Goal: Information Seeking & Learning: Learn about a topic

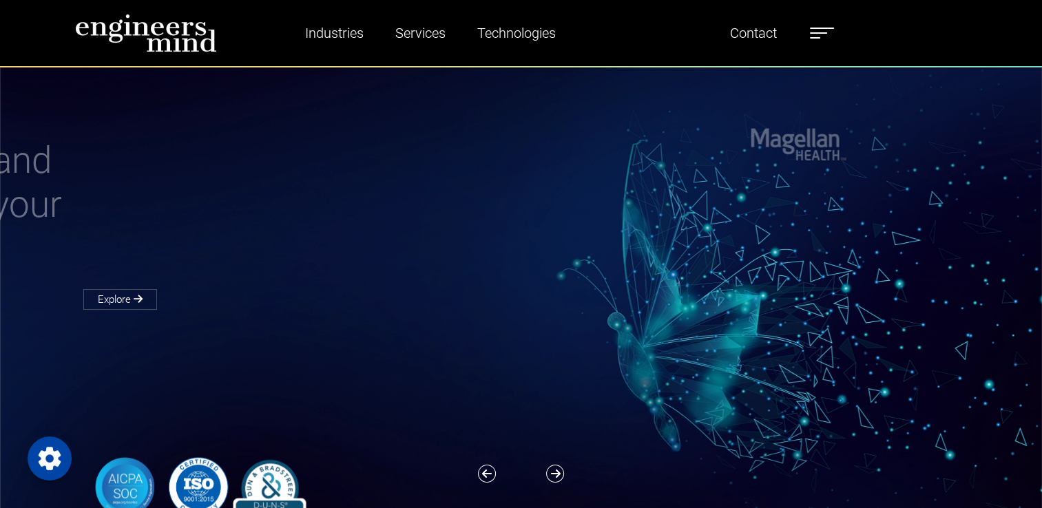
click at [821, 34] on label at bounding box center [822, 33] width 24 height 18
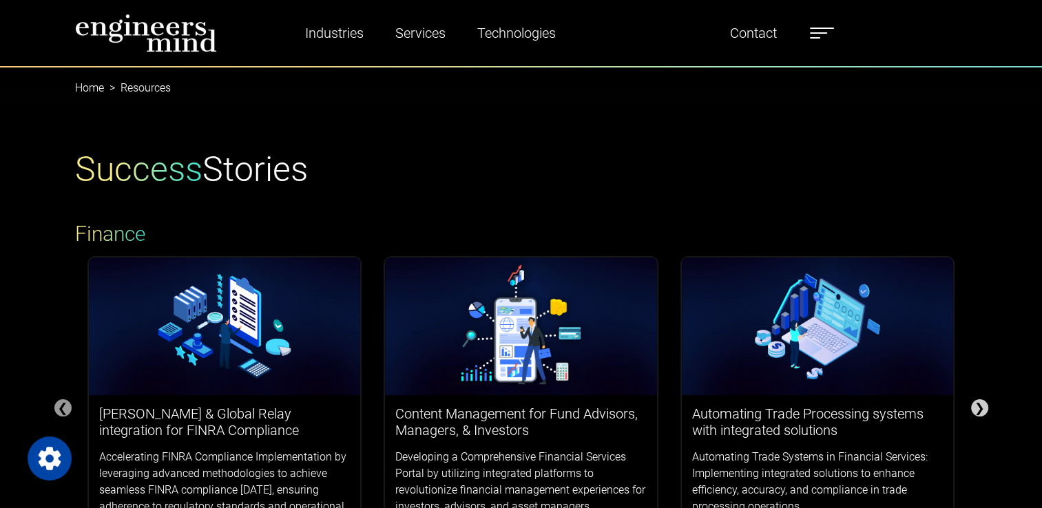
click at [979, 406] on div "❯" at bounding box center [979, 407] width 17 height 17
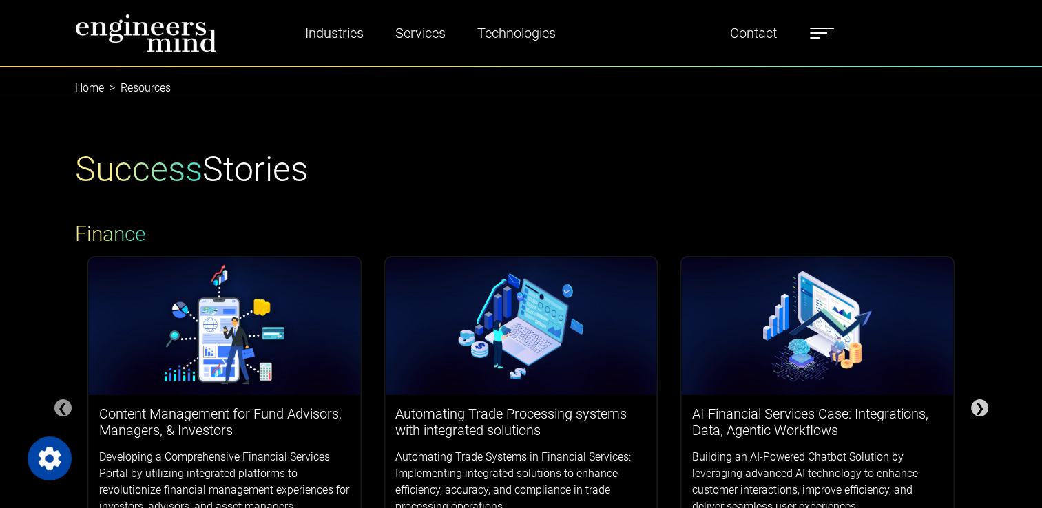
click at [979, 406] on div "❯" at bounding box center [979, 407] width 17 height 17
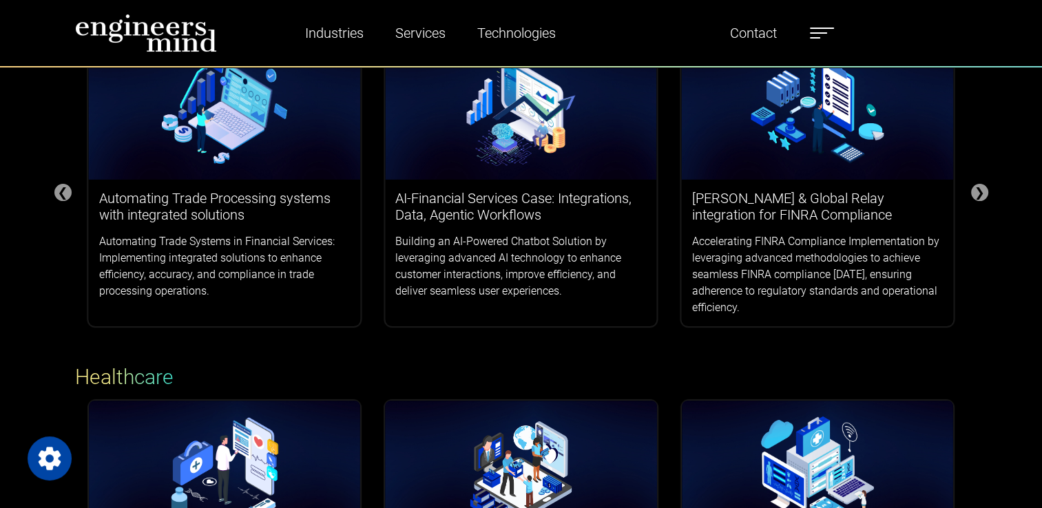
scroll to position [413, 0]
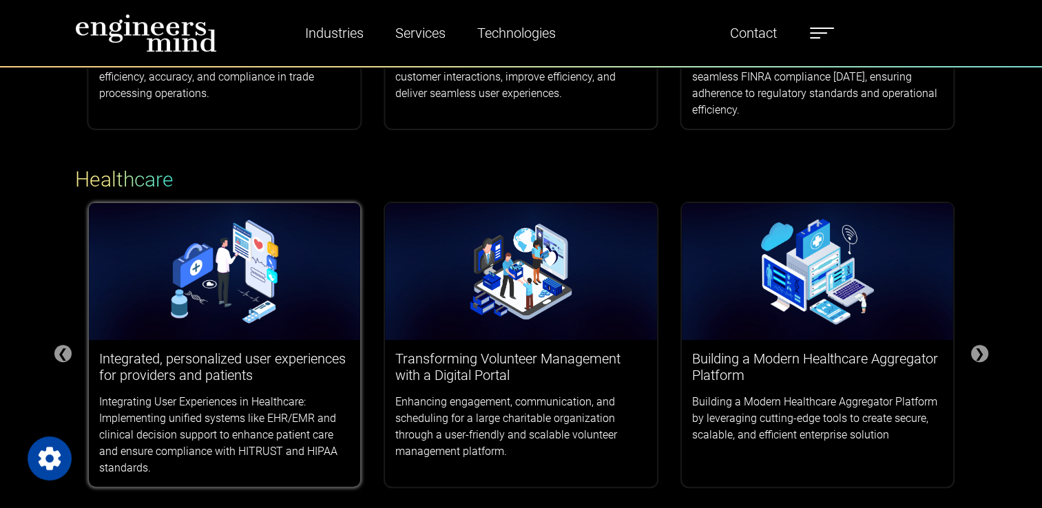
click at [253, 287] on img at bounding box center [225, 272] width 272 height 138
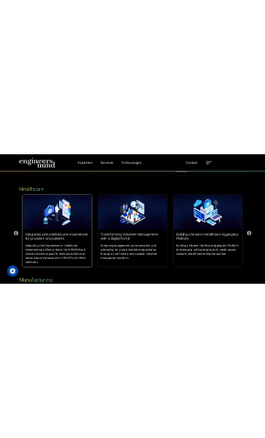
scroll to position [482, 0]
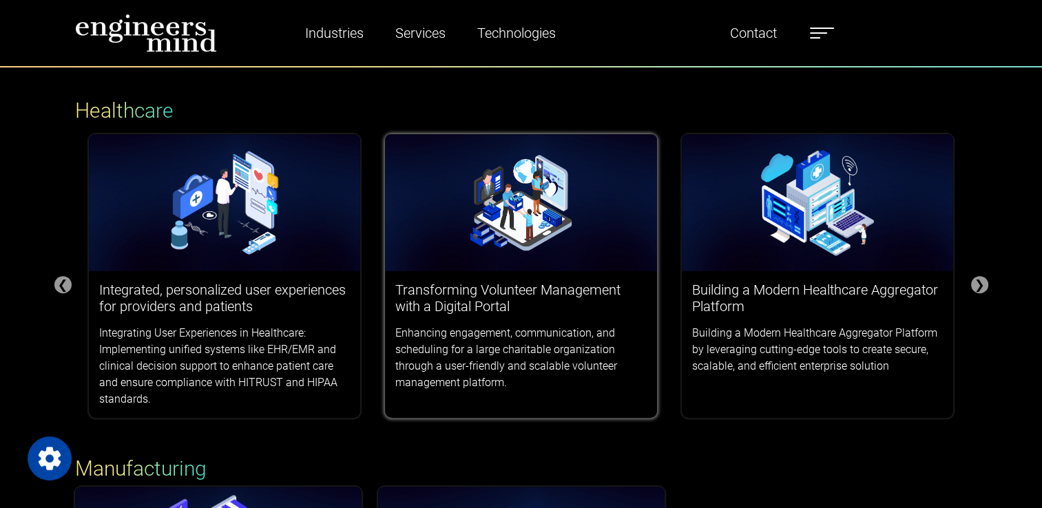
click at [516, 306] on h3 "Transforming Volunteer Management with a Digital Portal" at bounding box center [520, 298] width 251 height 33
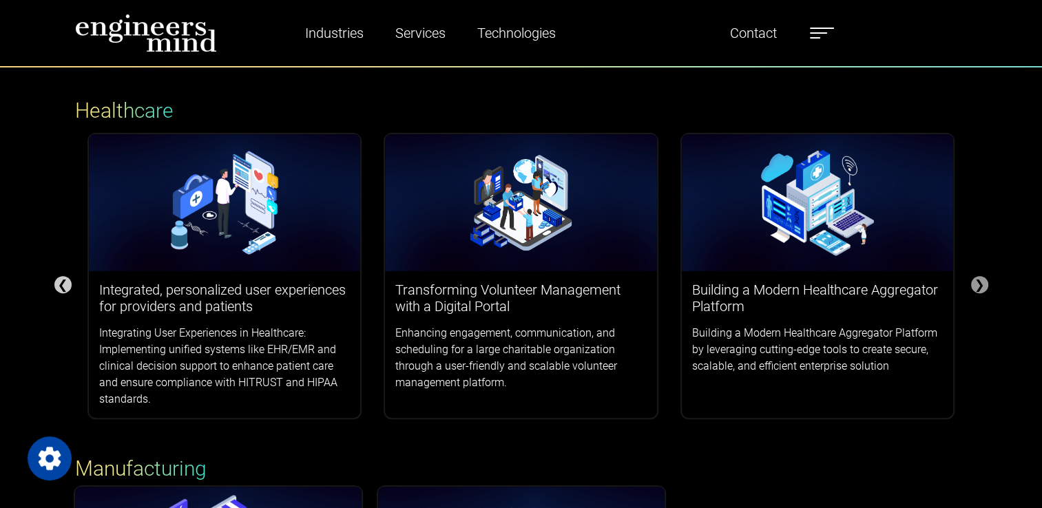
click at [64, 281] on div "❮" at bounding box center [62, 284] width 17 height 17
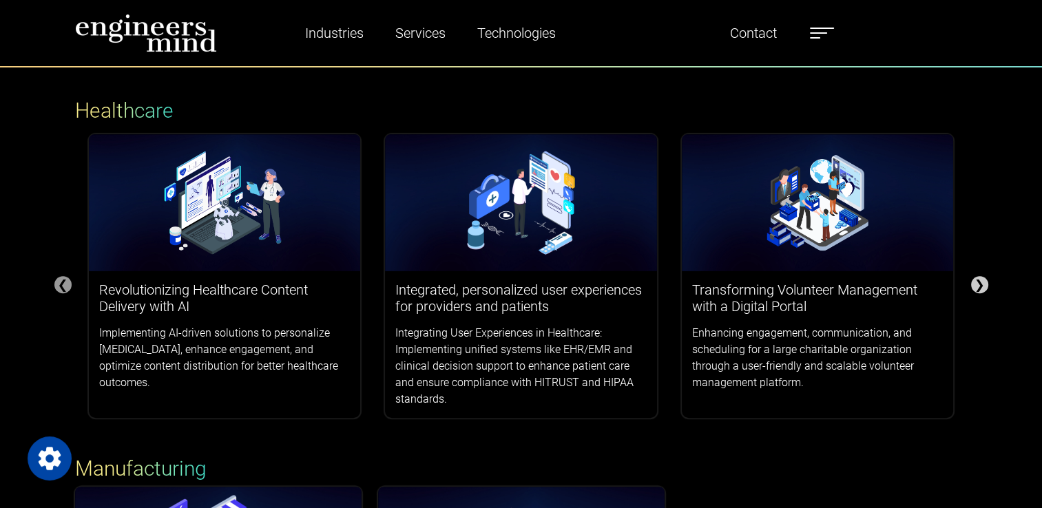
click at [981, 280] on div "❯" at bounding box center [979, 284] width 17 height 17
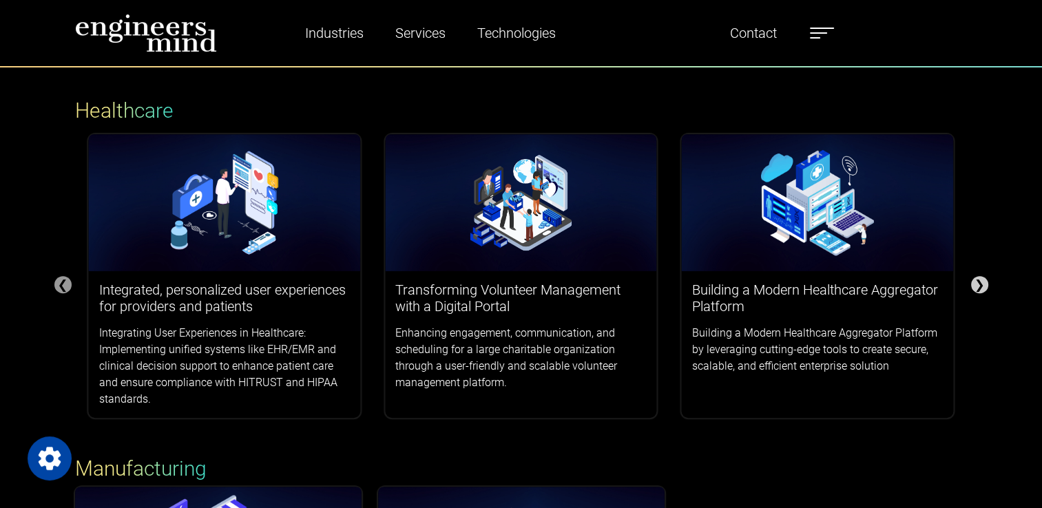
click at [981, 280] on div "❯" at bounding box center [979, 284] width 17 height 17
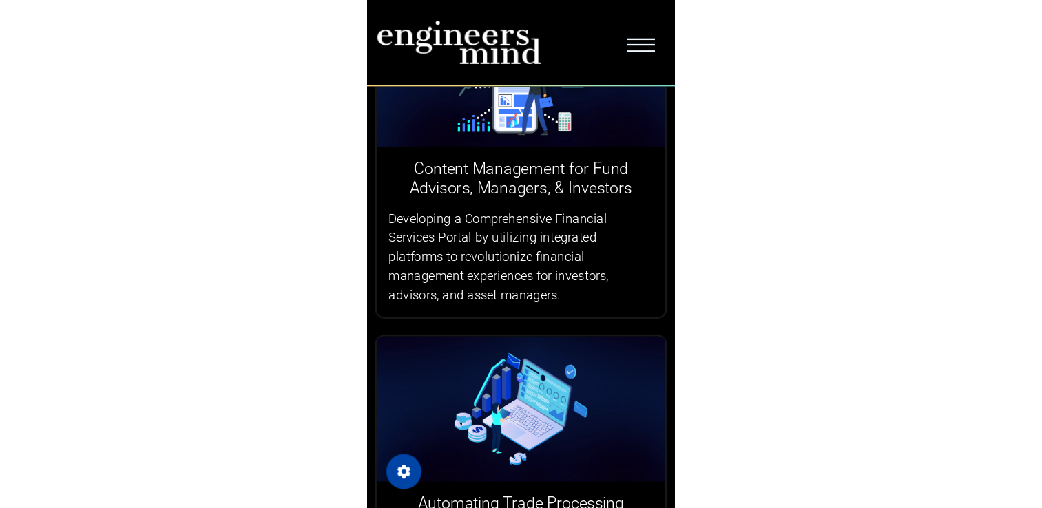
scroll to position [471, 0]
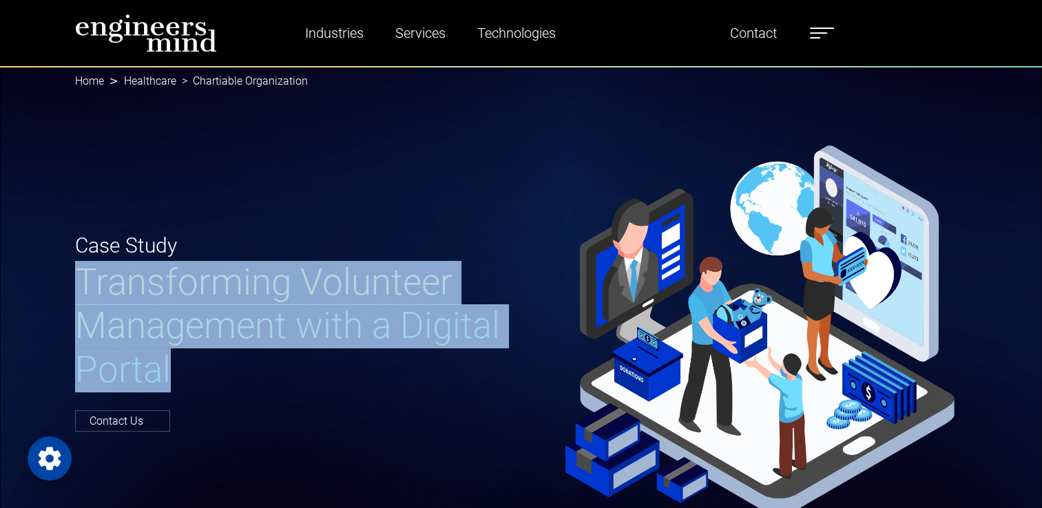
drag, startPoint x: 77, startPoint y: 270, endPoint x: 246, endPoint y: 352, distance: 187.5
click at [246, 352] on h1 "Transforming Volunteer Management with a Digital Portal" at bounding box center [294, 327] width 438 height 132
copy span "Transforming Volunteer Management with a Digital Portal"
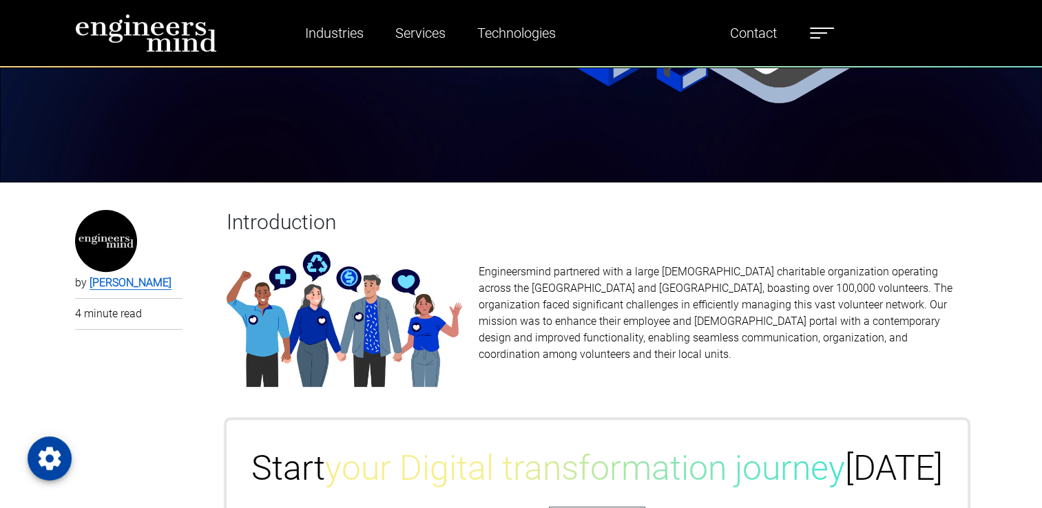
scroll to position [413, 0]
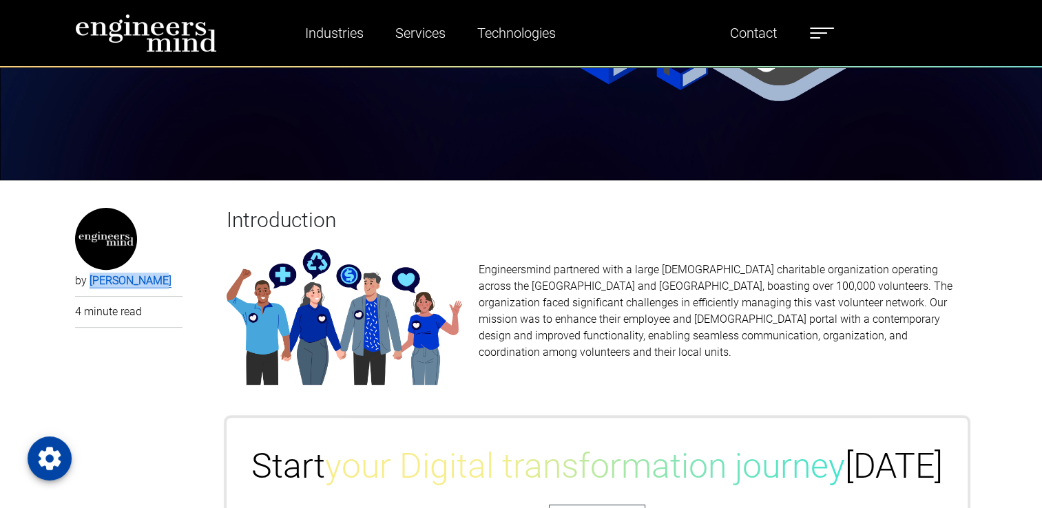
drag, startPoint x: 180, startPoint y: 277, endPoint x: 88, endPoint y: 290, distance: 93.1
click at [88, 290] on div "by [PERSON_NAME] 4 minute read" at bounding box center [129, 284] width 108 height 153
copy link "[PERSON_NAME]"
click at [115, 310] on p "4 minute read" at bounding box center [129, 312] width 108 height 17
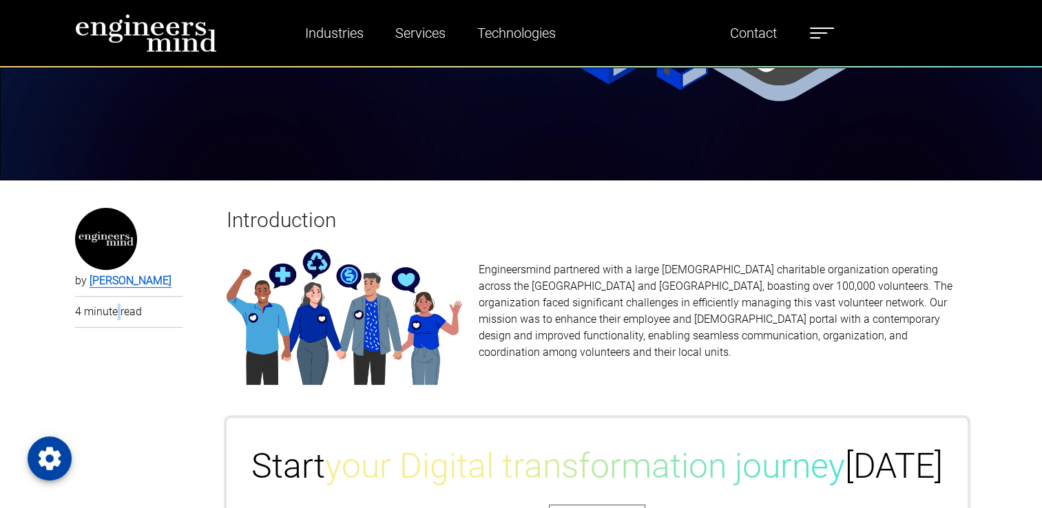
click at [115, 310] on p "4 minute read" at bounding box center [129, 312] width 108 height 17
